Goal: Transaction & Acquisition: Purchase product/service

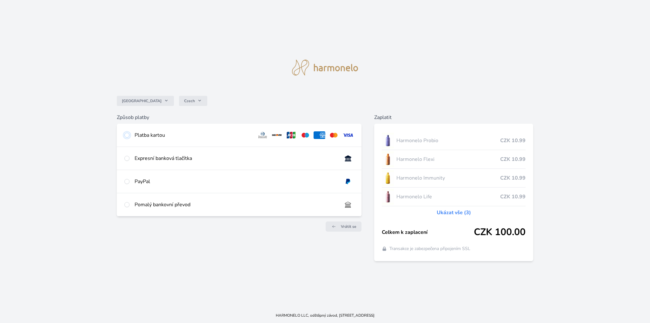
click at [128, 133] on input "radio" at bounding box center [126, 135] width 5 height 5
radio input "true"
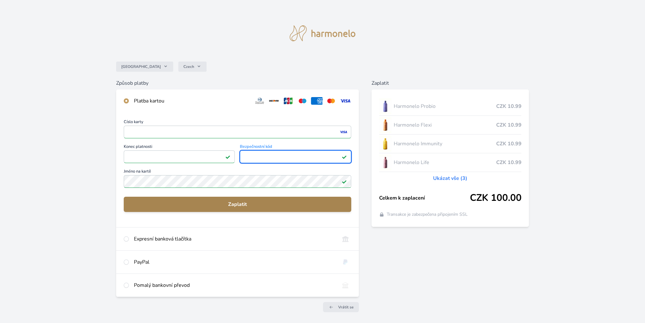
click at [273, 204] on span "Zaplatit" at bounding box center [237, 205] width 217 height 8
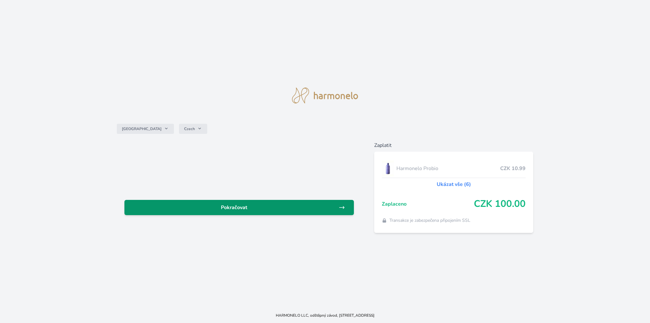
click at [293, 202] on link "Pokračovat" at bounding box center [238, 207] width 229 height 15
